Goal: Complete application form

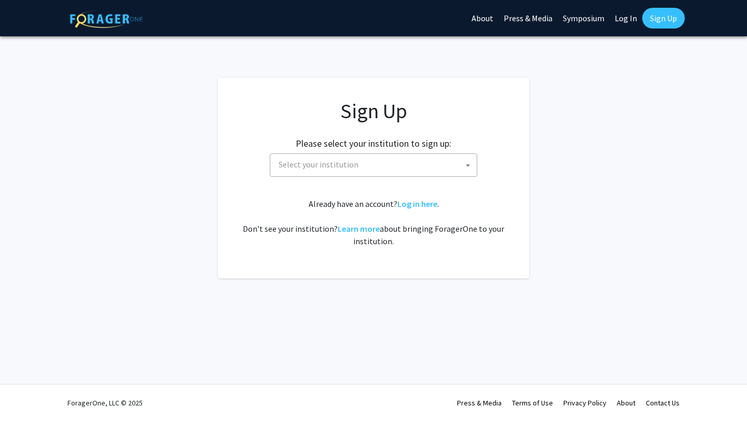
click at [355, 163] on span "Select your institution" at bounding box center [375, 164] width 202 height 21
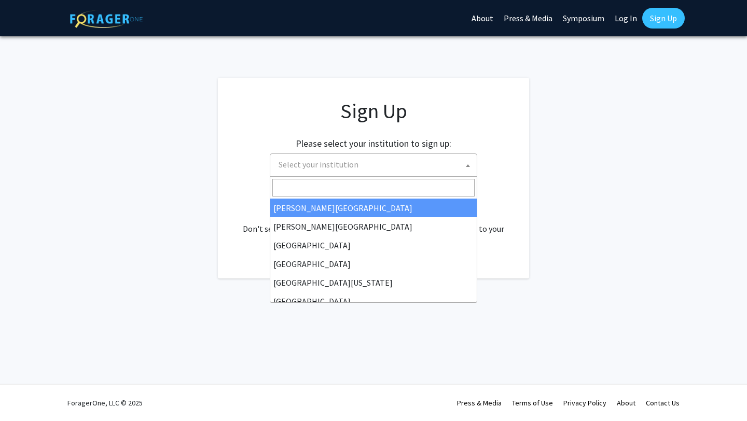
scroll to position [38, 0]
click at [333, 189] on input "Search" at bounding box center [373, 188] width 202 height 18
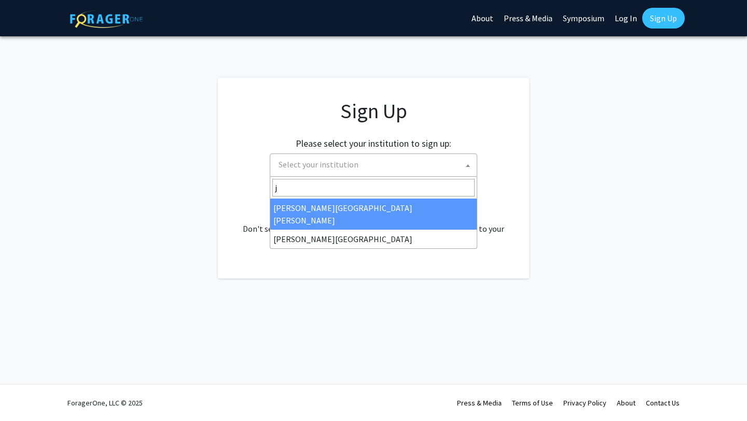
scroll to position [0, 0]
type input "[PERSON_NAME]"
select select "1"
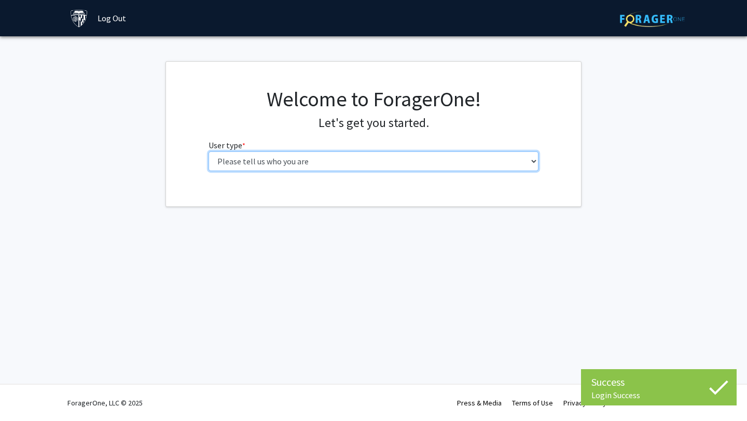
click at [365, 166] on select "Please tell us who you are Undergraduate Student Master's Student Doctoral Cand…" at bounding box center [374, 162] width 331 height 20
select select "2: masters"
click at [209, 152] on select "Please tell us who you are Undergraduate Student Master's Student Doctoral Cand…" at bounding box center [374, 162] width 331 height 20
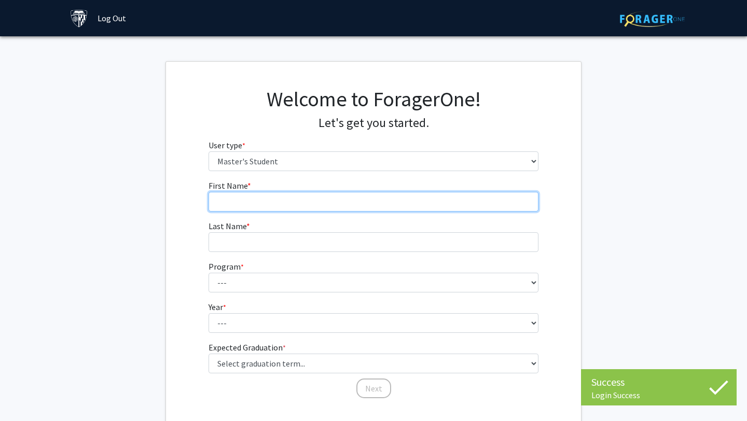
click at [341, 208] on input "First Name * required" at bounding box center [374, 202] width 331 height 20
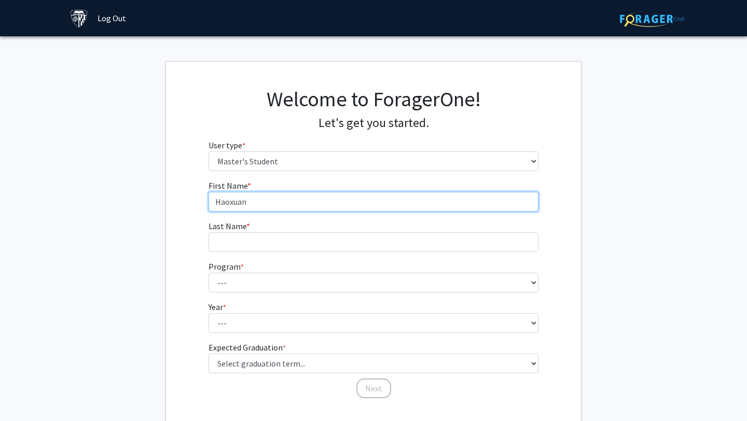
type input "Haoxuan"
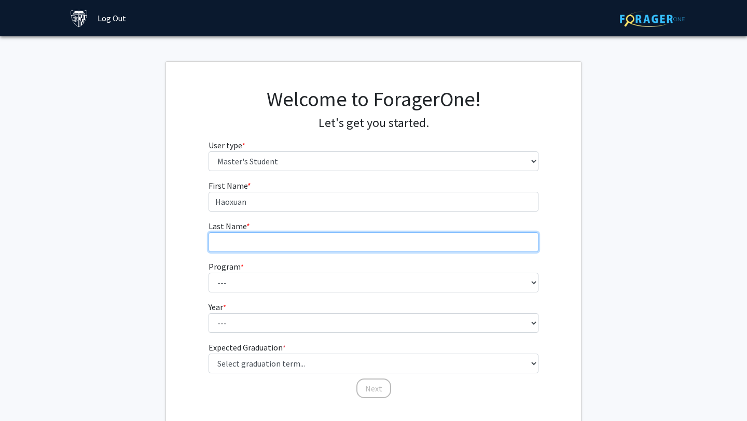
click at [322, 247] on input "Last Name * required" at bounding box center [374, 242] width 331 height 20
type input "Chen"
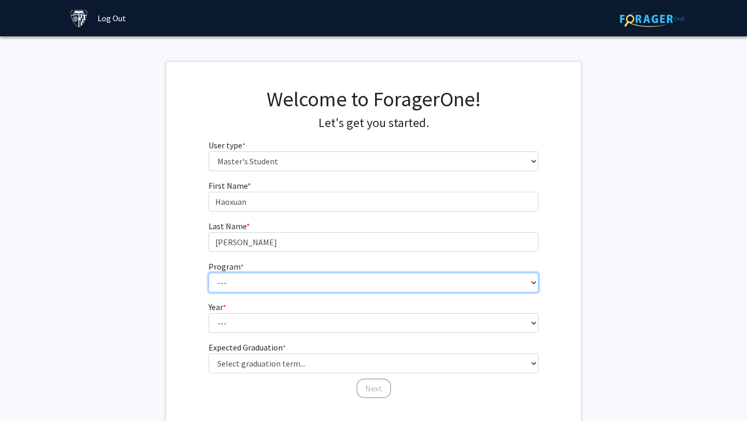
click at [301, 284] on select "--- Anatomy Education Applied and Computational Mathematics Applied Biomedical …" at bounding box center [374, 283] width 331 height 20
select select "98: 83"
click at [209, 273] on select "--- Anatomy Education Applied and Computational Mathematics Applied Biomedical …" at bounding box center [374, 283] width 331 height 20
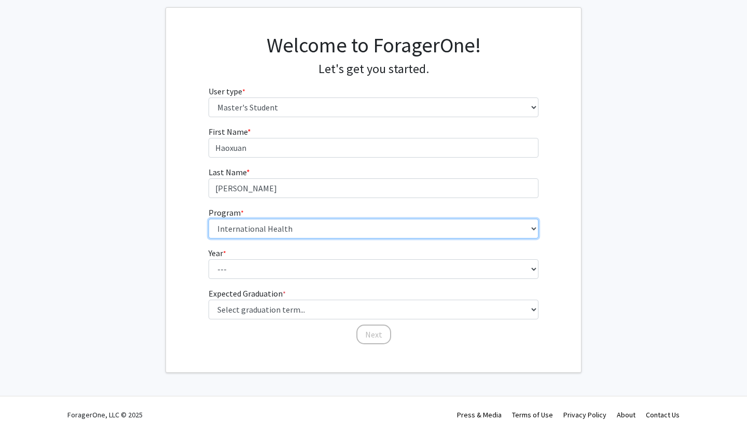
scroll to position [66, 0]
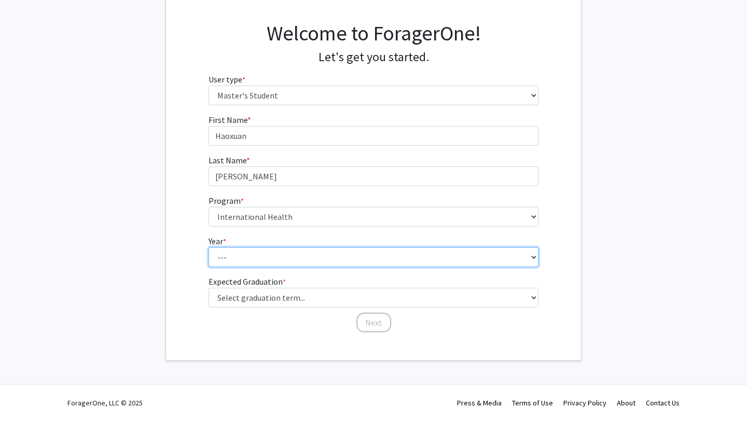
click at [258, 255] on select "--- First Year Second Year" at bounding box center [374, 257] width 331 height 20
select select "1: first_year"
click at [209, 247] on select "--- First Year Second Year" at bounding box center [374, 257] width 331 height 20
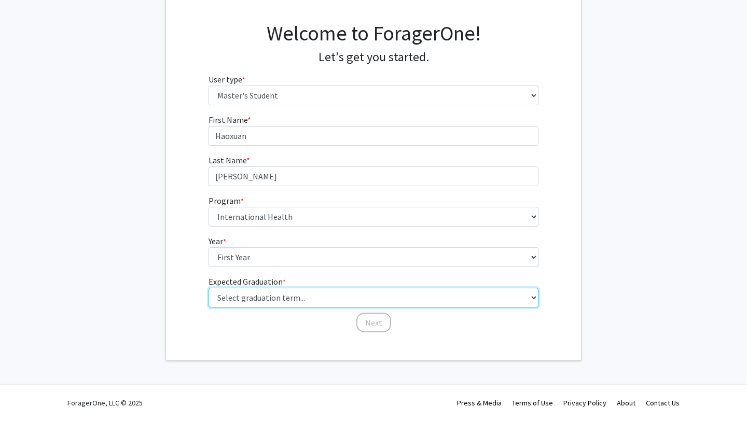
click at [260, 294] on select "Select graduation term... Spring 2025 Summer 2025 Fall 2025 Winter 2025 Spring …" at bounding box center [374, 298] width 331 height 20
select select "9: spring_2027"
click at [209, 288] on select "Select graduation term... Spring 2025 Summer 2025 Fall 2025 Winter 2025 Spring …" at bounding box center [374, 298] width 331 height 20
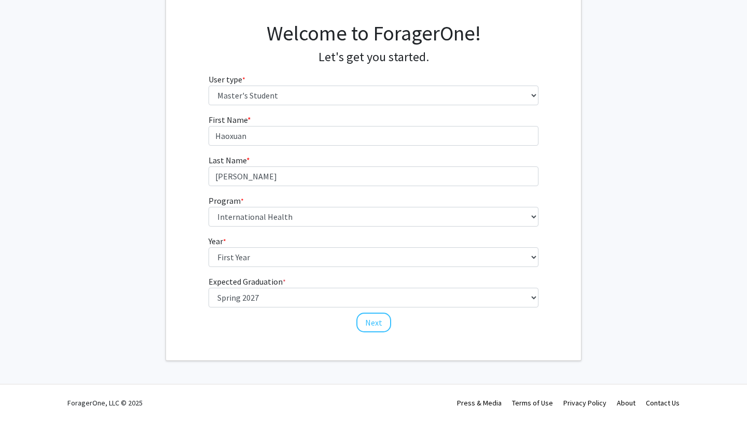
click at [271, 332] on div "First Name * required Haoxuan Last Name * required Chen Program * required --- …" at bounding box center [374, 224] width 346 height 220
click at [370, 321] on button "Next" at bounding box center [373, 323] width 35 height 20
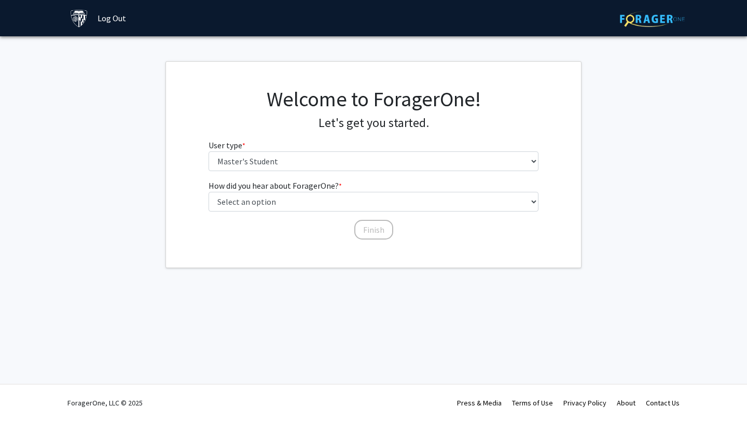
scroll to position [0, 0]
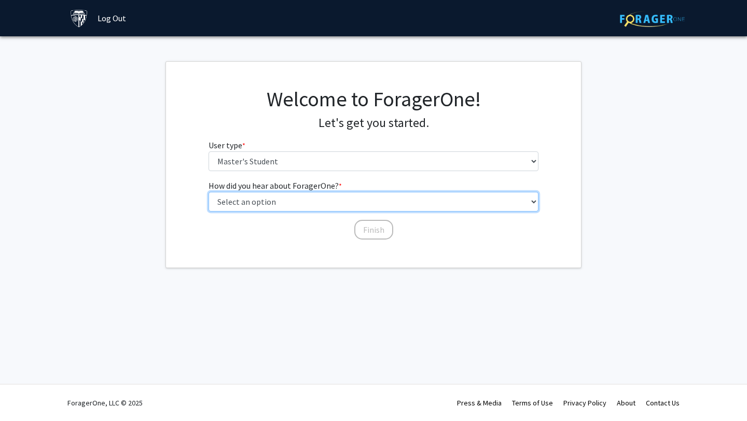
click at [277, 199] on select "Select an option Peer/student recommendation Faculty/staff recommendation Unive…" at bounding box center [374, 202] width 331 height 20
select select "3: university_website"
click at [209, 192] on select "Select an option Peer/student recommendation Faculty/staff recommendation Unive…" at bounding box center [374, 202] width 331 height 20
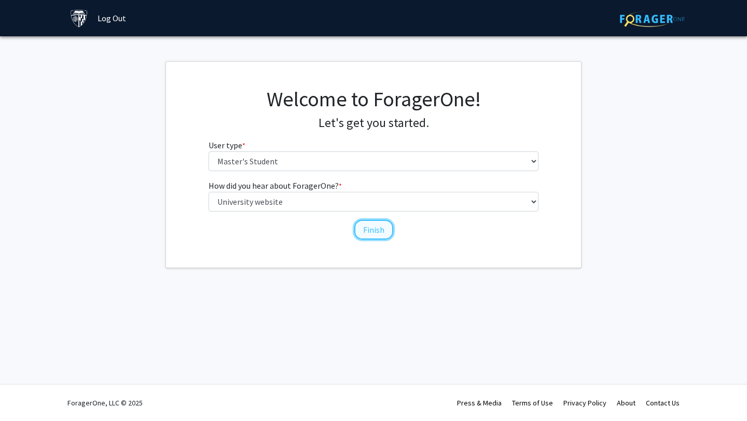
click at [367, 236] on button "Finish" at bounding box center [373, 230] width 39 height 20
